Goal: Task Accomplishment & Management: Use online tool/utility

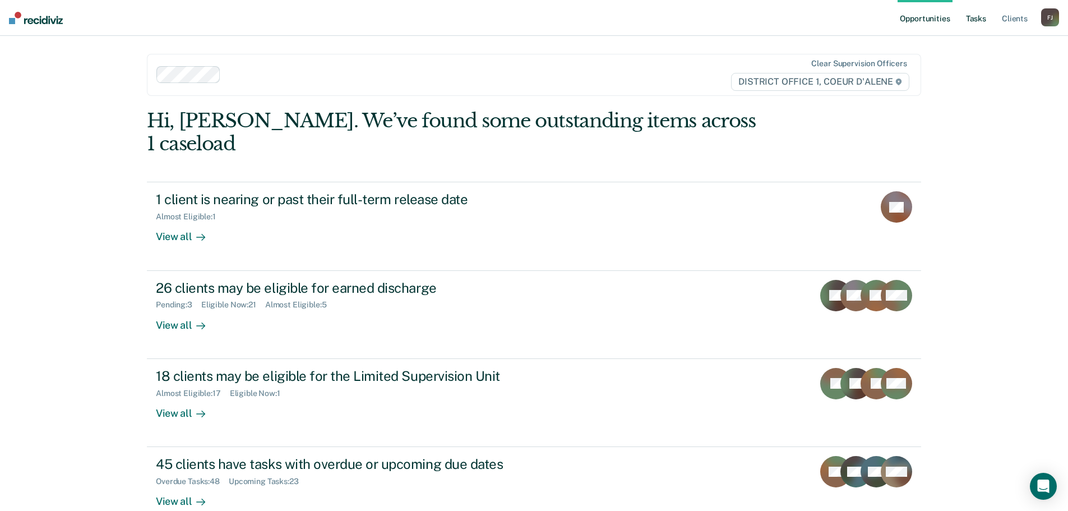
click at [982, 18] on link "Tasks" at bounding box center [976, 18] width 25 height 36
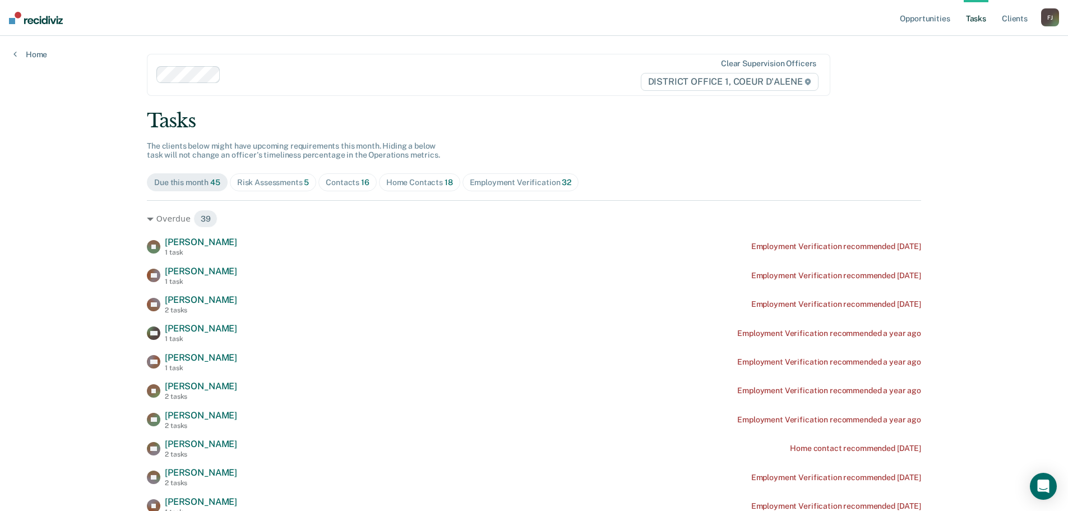
click at [346, 181] on div "Contacts 16" at bounding box center [348, 183] width 44 height 10
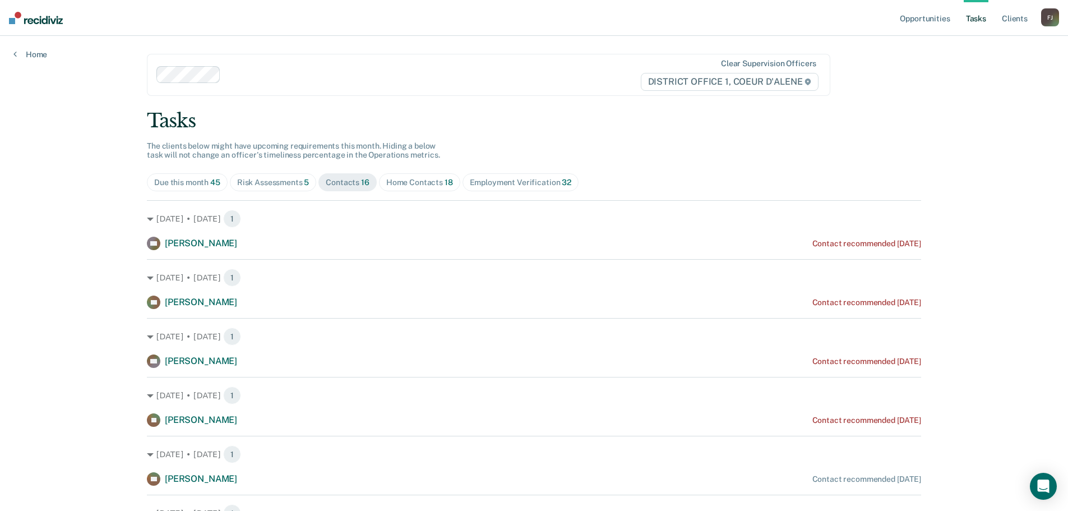
click at [283, 178] on div "Risk Assessments 5" at bounding box center [273, 183] width 72 height 10
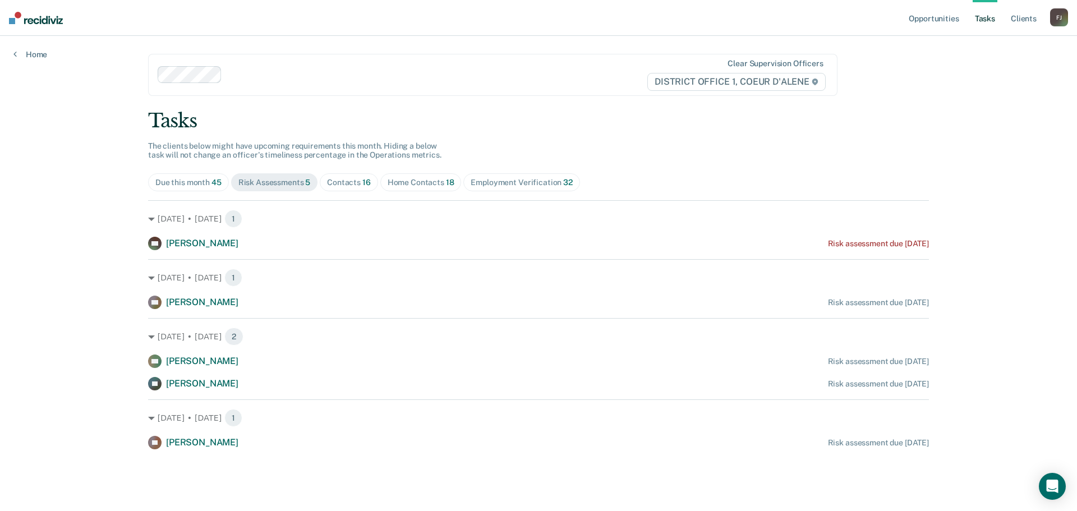
click at [419, 178] on div "Home Contacts 18" at bounding box center [420, 183] width 67 height 10
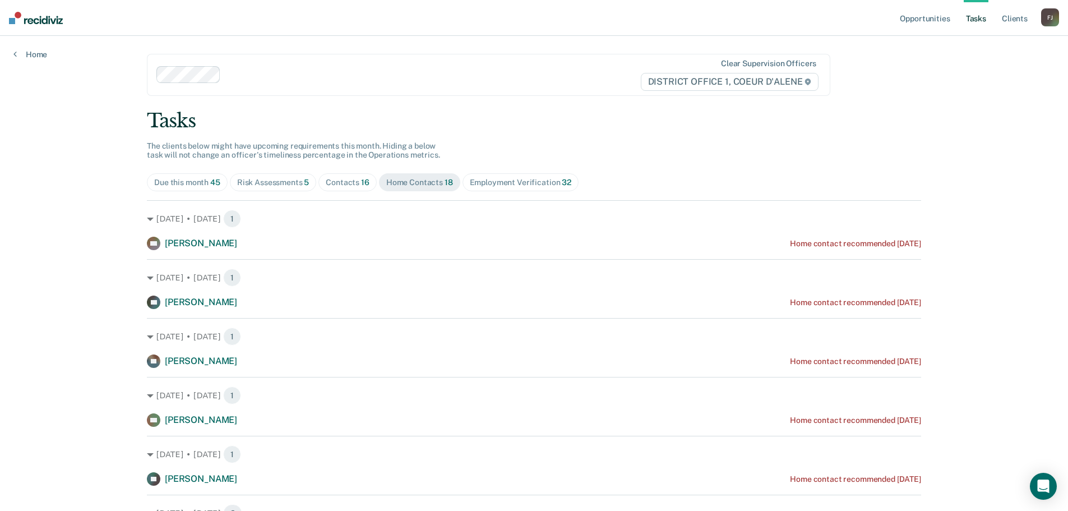
click at [490, 181] on div "Employment Verification 32" at bounding box center [521, 183] width 102 height 10
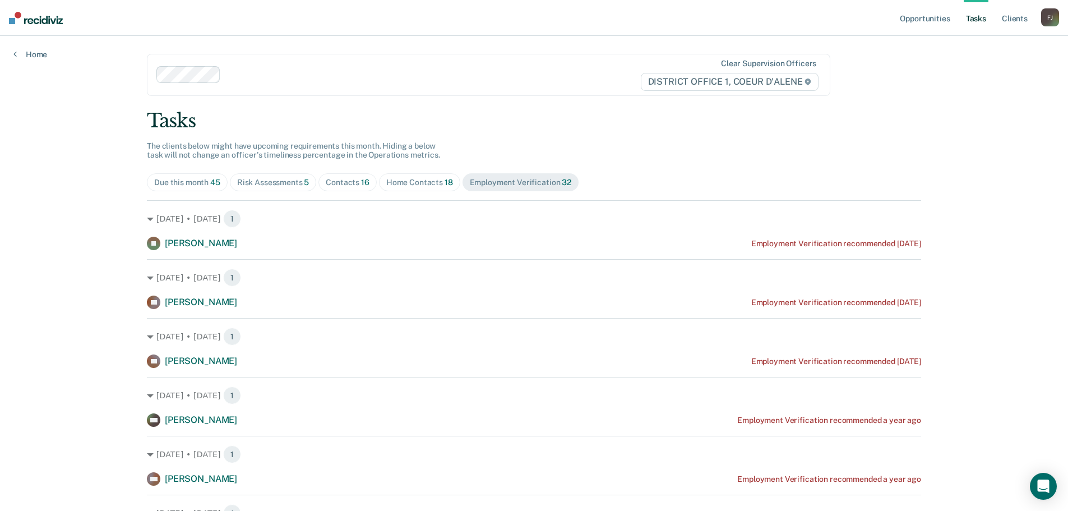
click at [413, 177] on span "Home Contacts 18" at bounding box center [419, 182] width 81 height 18
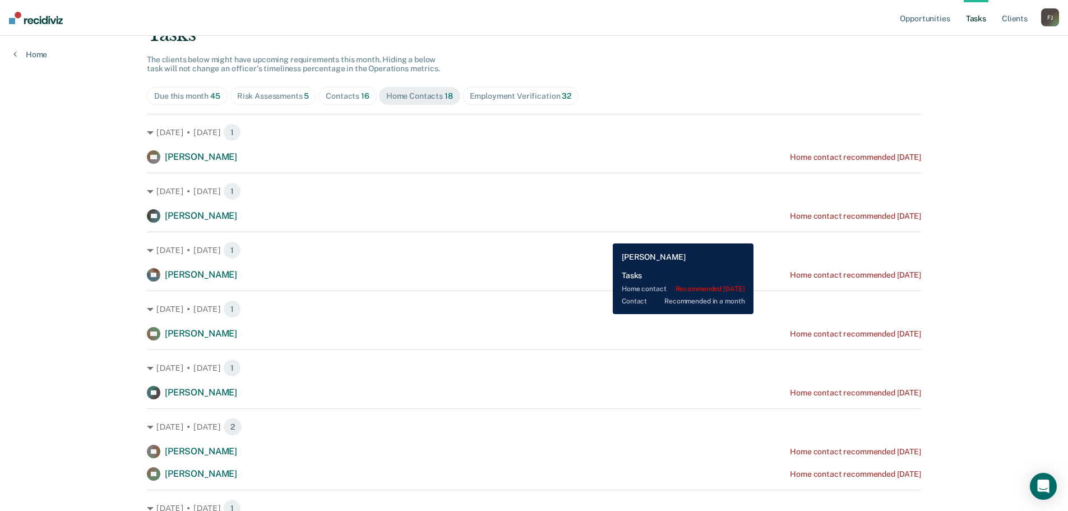
scroll to position [75, 0]
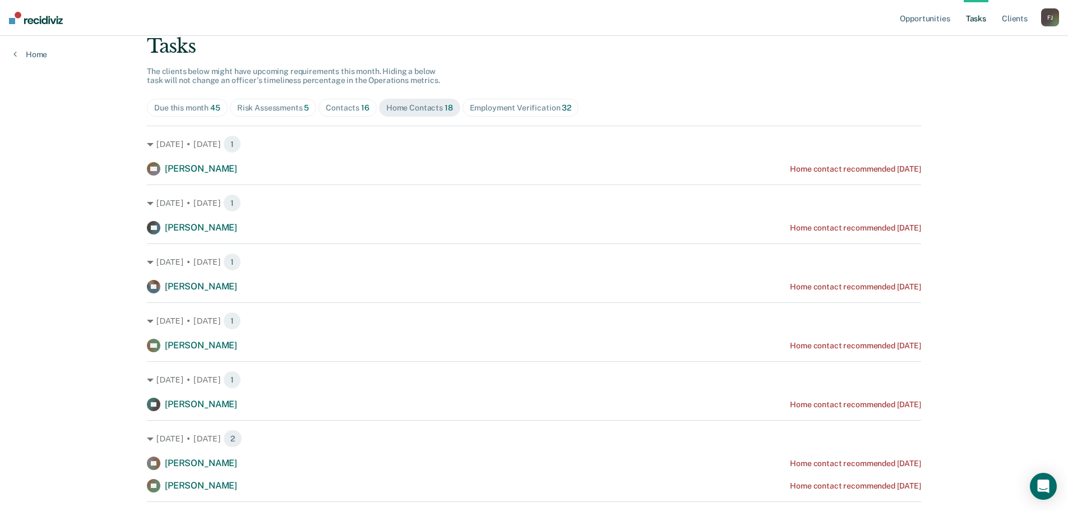
click at [333, 106] on div "Contacts 16" at bounding box center [348, 108] width 44 height 10
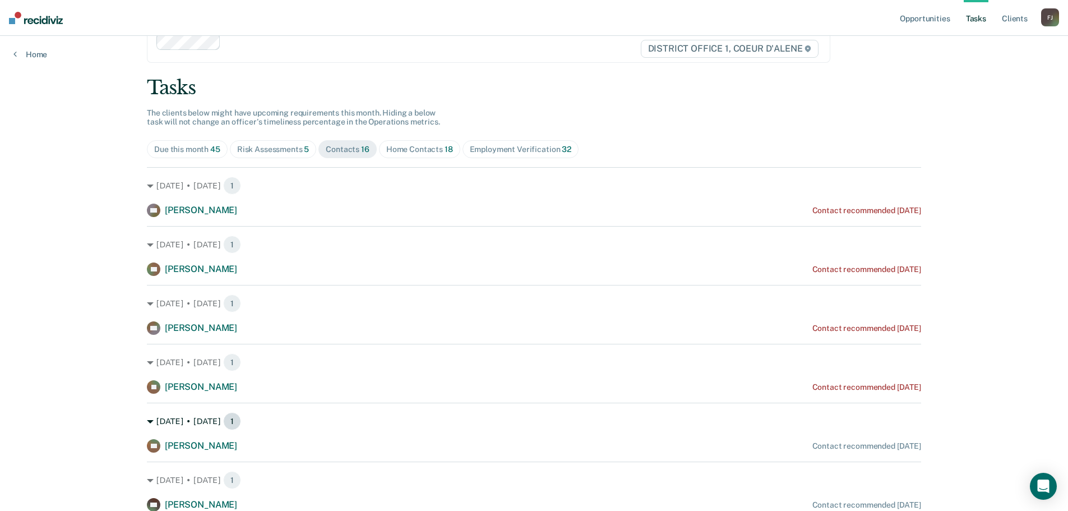
scroll to position [0, 0]
